Goal: Information Seeking & Learning: Check status

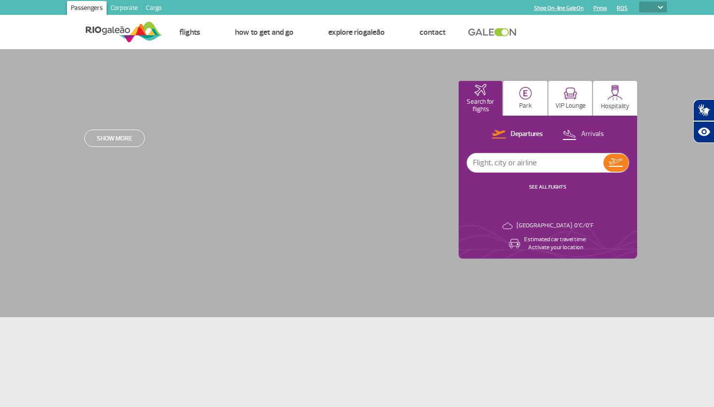
select select
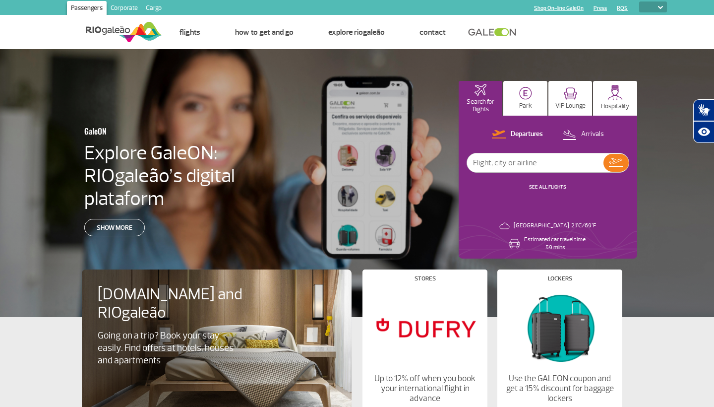
click at [521, 165] on input "text" at bounding box center [535, 162] width 136 height 19
type input "[GEOGRAPHIC_DATA]"
click at [622, 165] on img at bounding box center [616, 162] width 14 height 8
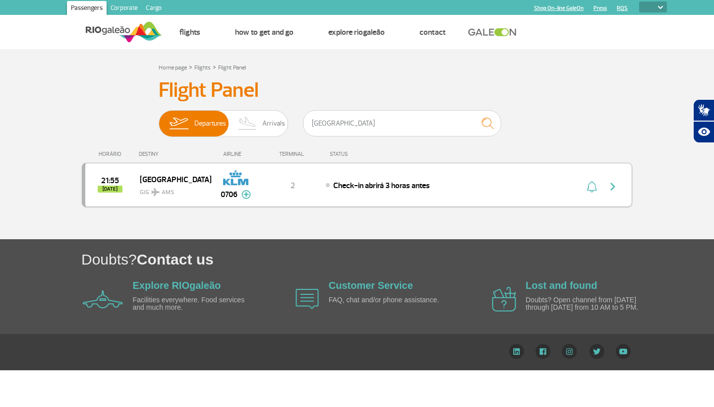
click at [116, 180] on span "21:55" at bounding box center [110, 180] width 18 height 7
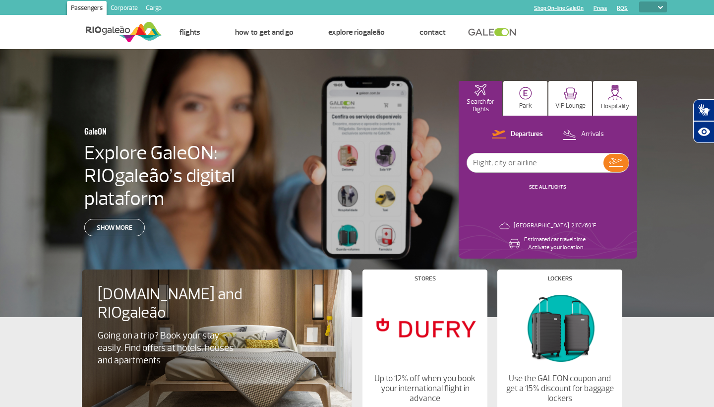
click at [602, 131] on p "Arrivals" at bounding box center [592, 133] width 23 height 9
click at [554, 159] on input "text" at bounding box center [535, 162] width 136 height 19
type input "[GEOGRAPHIC_DATA]"
click at [617, 164] on img at bounding box center [616, 163] width 14 height 14
